Goal: Task Accomplishment & Management: Use online tool/utility

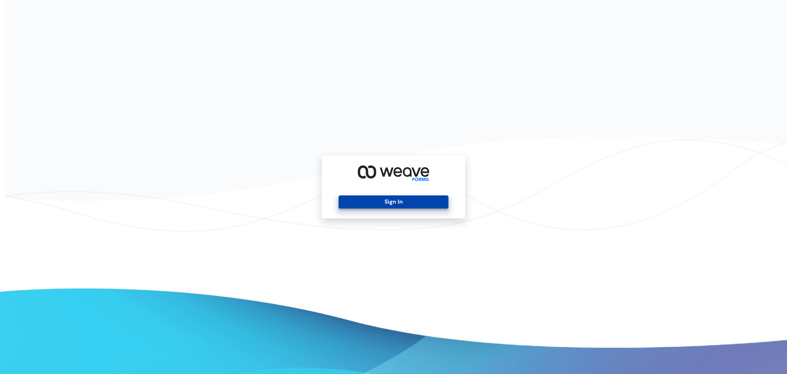
click at [386, 196] on button "Sign In" at bounding box center [394, 201] width 110 height 13
